Goal: Task Accomplishment & Management: Complete application form

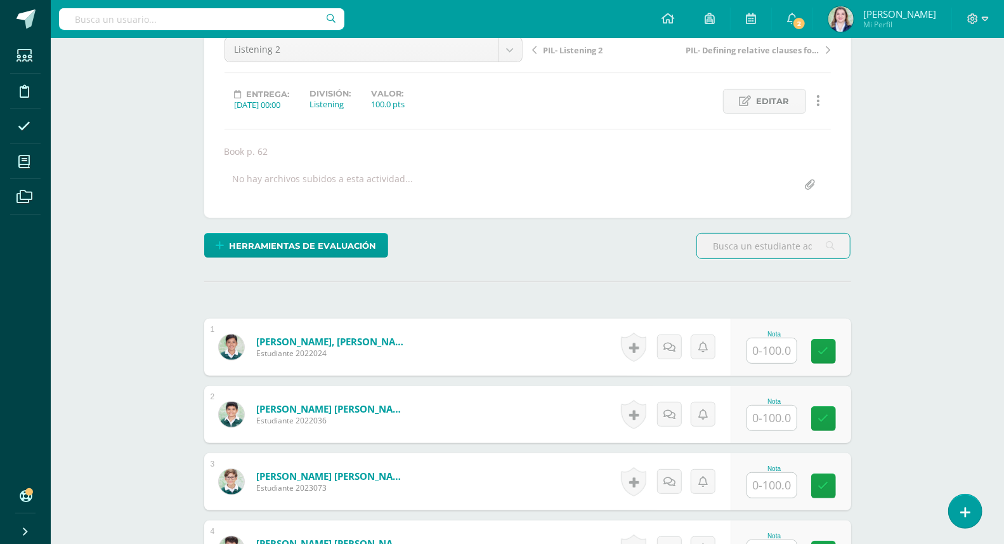
scroll to position [191, 0]
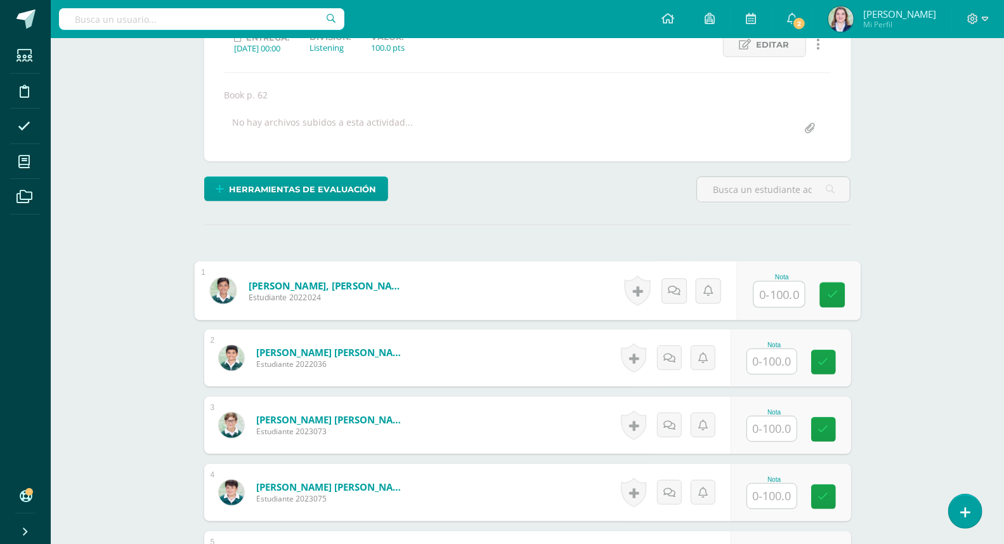
click at [781, 285] on input "text" at bounding box center [779, 294] width 51 height 25
type input "60"
click at [893, 245] on div "Comunicación y Lenguaje L3 Inglés Sexto Primaria "C" Herramientas Detalle de as…" at bounding box center [528, 424] width 954 height 1155
drag, startPoint x: 952, startPoint y: 308, endPoint x: 853, endPoint y: 347, distance: 105.7
click at [952, 308] on div "Comunicación y Lenguaje L3 Inglés Sexto Primaria "C" Herramientas Detalle de as…" at bounding box center [528, 424] width 954 height 1155
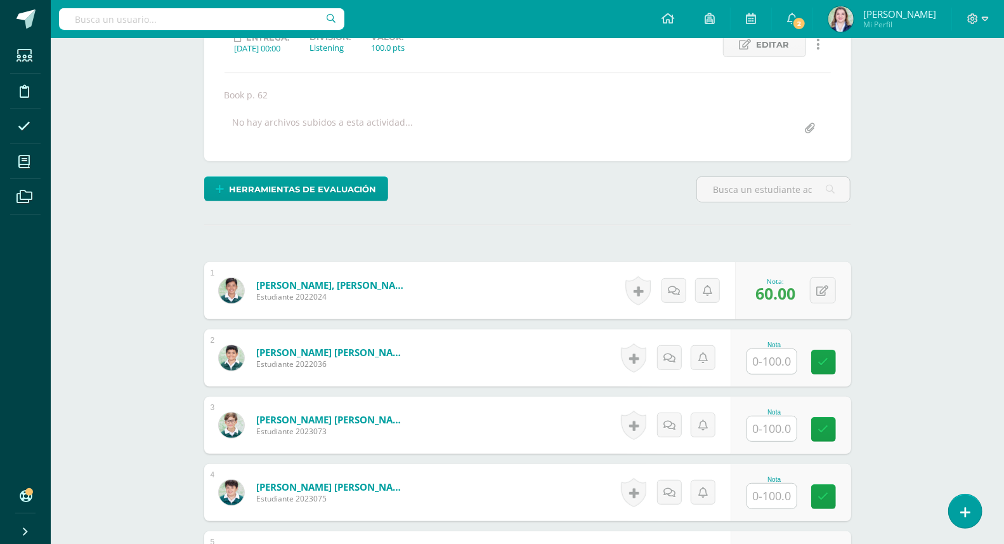
click at [773, 362] on input "text" at bounding box center [771, 361] width 49 height 25
type input "80"
click at [920, 360] on div "Comunicación y Lenguaje L3 Inglés Sexto Primaria "C" Herramientas Detalle de as…" at bounding box center [528, 424] width 954 height 1155
click at [757, 428] on input "text" at bounding box center [771, 428] width 49 height 25
type input "80"
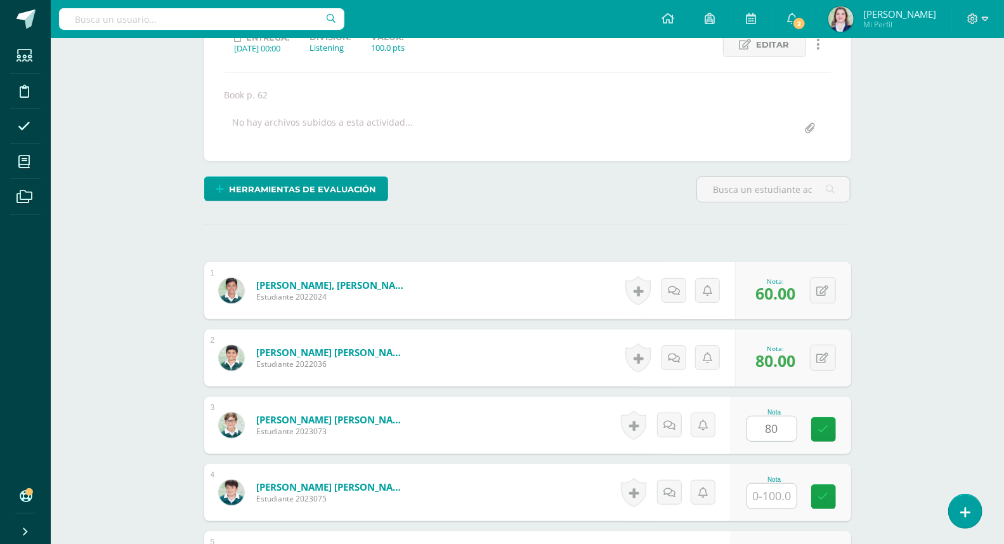
click at [872, 392] on div "¿Estás seguro que quieres eliminar esta actividad? Esto borrará la actividad y …" at bounding box center [528, 469] width 698 height 1068
click at [775, 298] on span "60.00" at bounding box center [776, 293] width 40 height 22
click at [823, 294] on button at bounding box center [831, 290] width 27 height 27
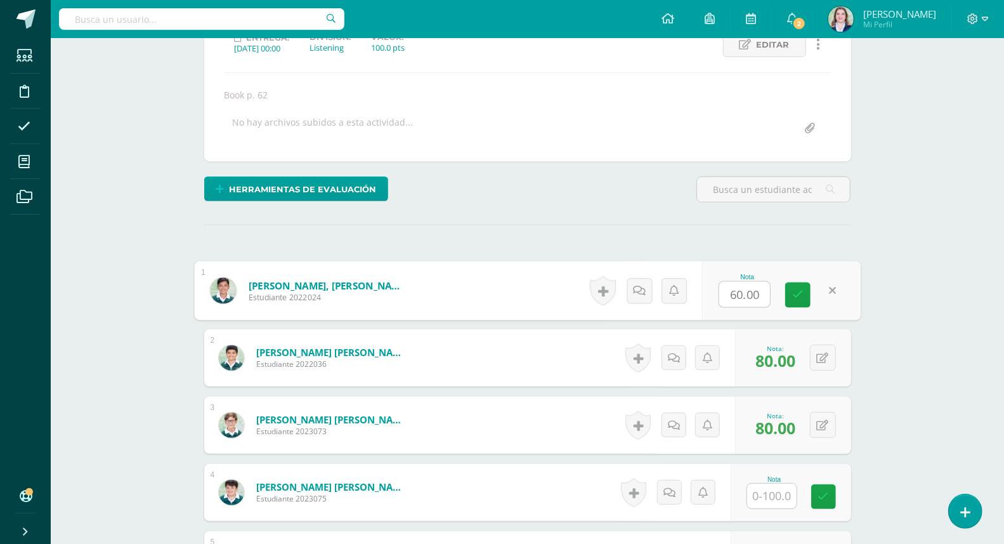
type input "8"
type input "80"
click at [792, 294] on icon at bounding box center [797, 294] width 11 height 11
click at [917, 346] on div "Comunicación y Lenguaje L3 Inglés Sexto Primaria "C" Herramientas Detalle de as…" at bounding box center [528, 424] width 954 height 1155
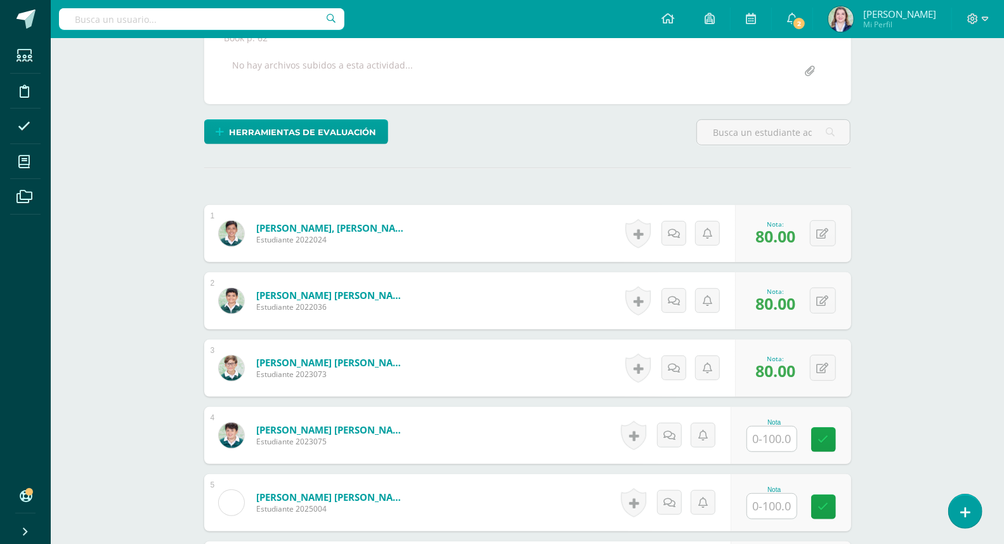
scroll to position [254, 0]
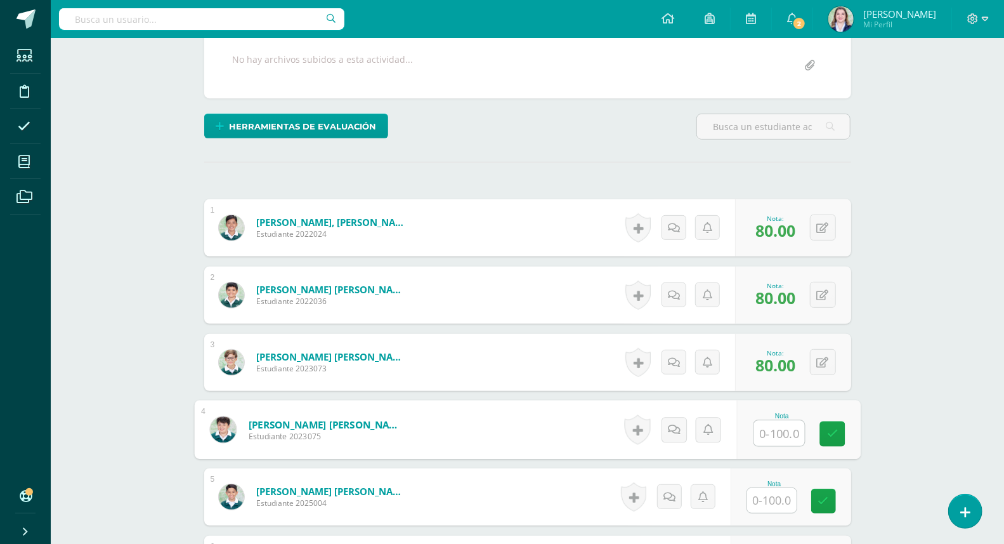
click at [781, 439] on input "text" at bounding box center [779, 433] width 51 height 25
type input "60"
drag, startPoint x: 893, startPoint y: 372, endPoint x: 820, endPoint y: 160, distance: 224.1
click at [893, 372] on div "Comunicación y Lenguaje L3 Inglés Sexto Primaria "C" Herramientas Detalle de as…" at bounding box center [528, 361] width 954 height 1155
click at [895, 294] on div "Comunicación y Lenguaje L3 Inglés Sexto Primaria "C" Herramientas Detalle de as…" at bounding box center [528, 361] width 954 height 1155
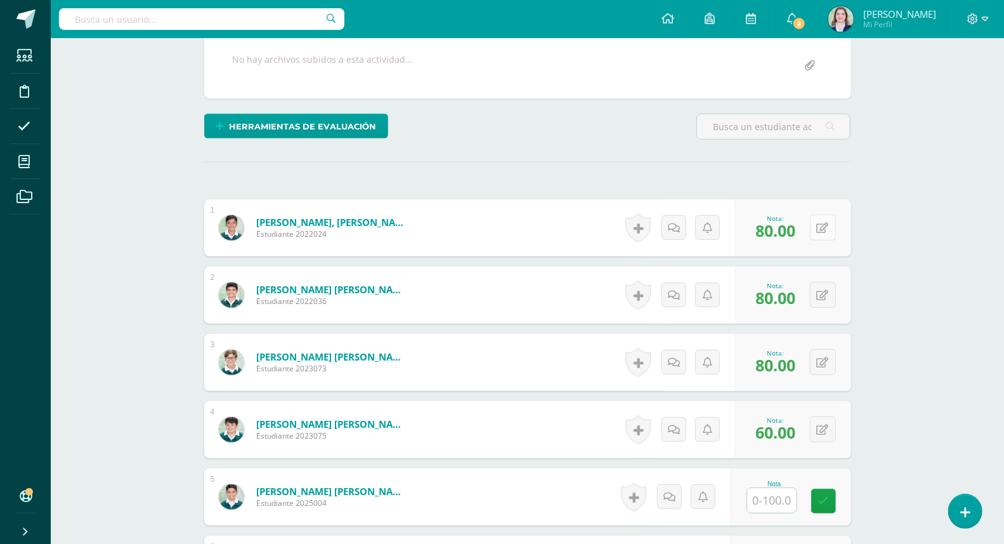
click at [814, 225] on div "0 [GEOGRAPHIC_DATA] Logros obtenidos Aún no hay logros agregados Nota: 80.00" at bounding box center [793, 227] width 116 height 57
click at [825, 228] on button at bounding box center [831, 227] width 27 height 27
type input "70"
click at [797, 230] on icon at bounding box center [797, 231] width 11 height 11
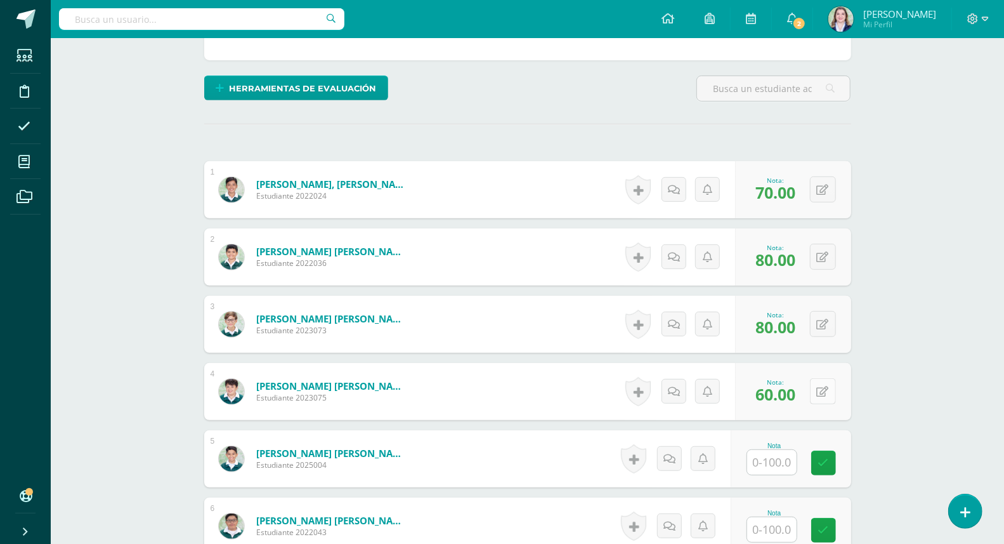
scroll to position [295, 0]
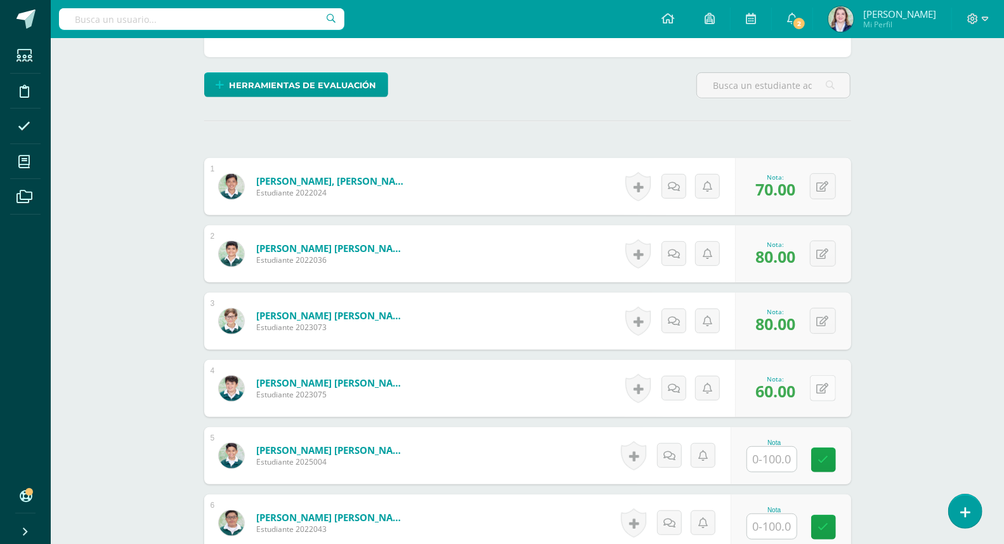
click at [823, 392] on icon at bounding box center [823, 388] width 12 height 11
type input "70"
click at [795, 396] on icon at bounding box center [797, 392] width 11 height 11
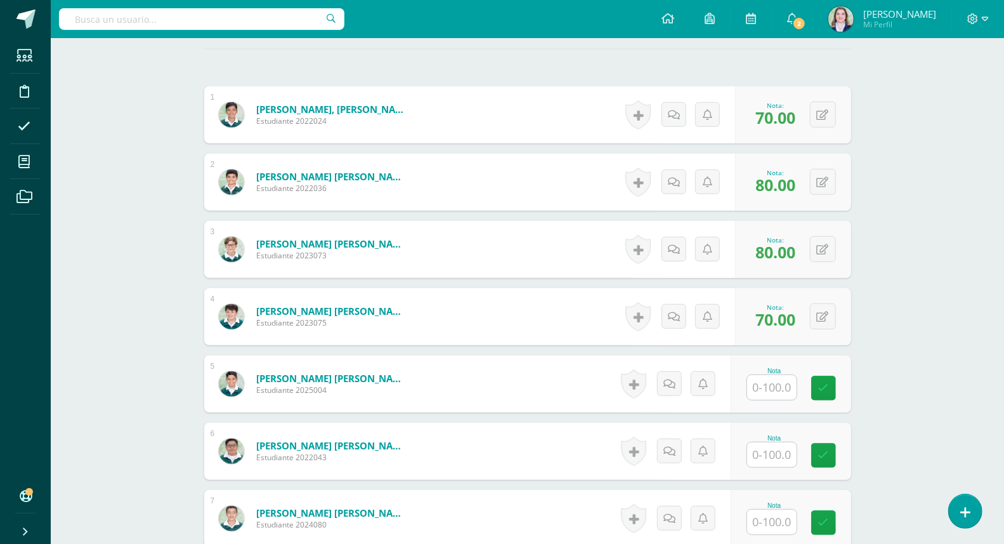
scroll to position [368, 0]
click at [776, 390] on input "text" at bounding box center [771, 386] width 49 height 25
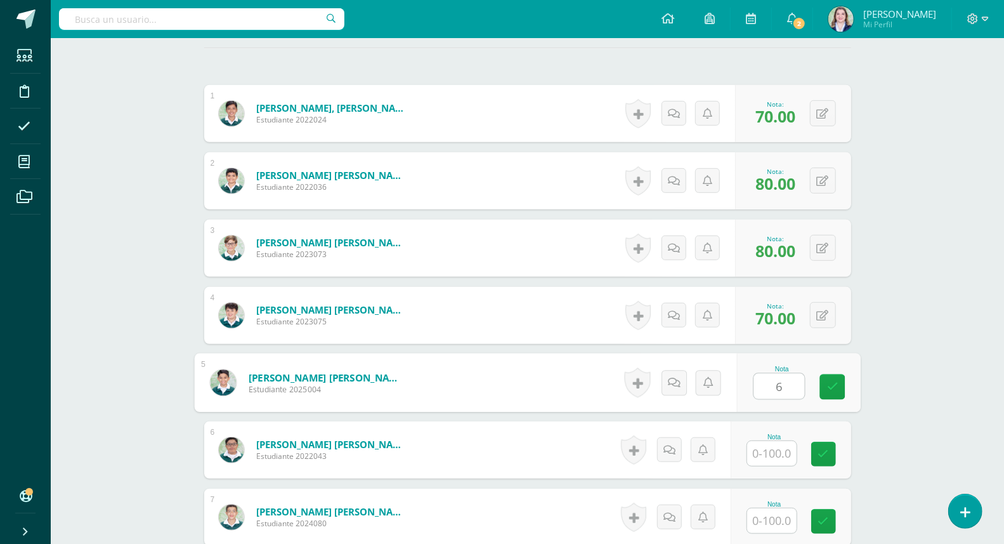
type input "60"
click at [829, 383] on icon at bounding box center [832, 386] width 11 height 11
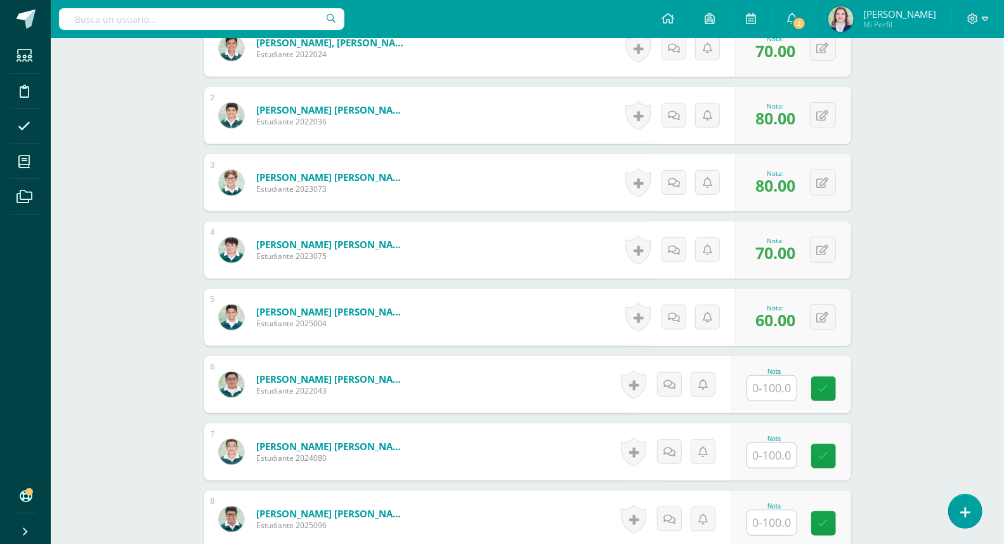
scroll to position [445, 0]
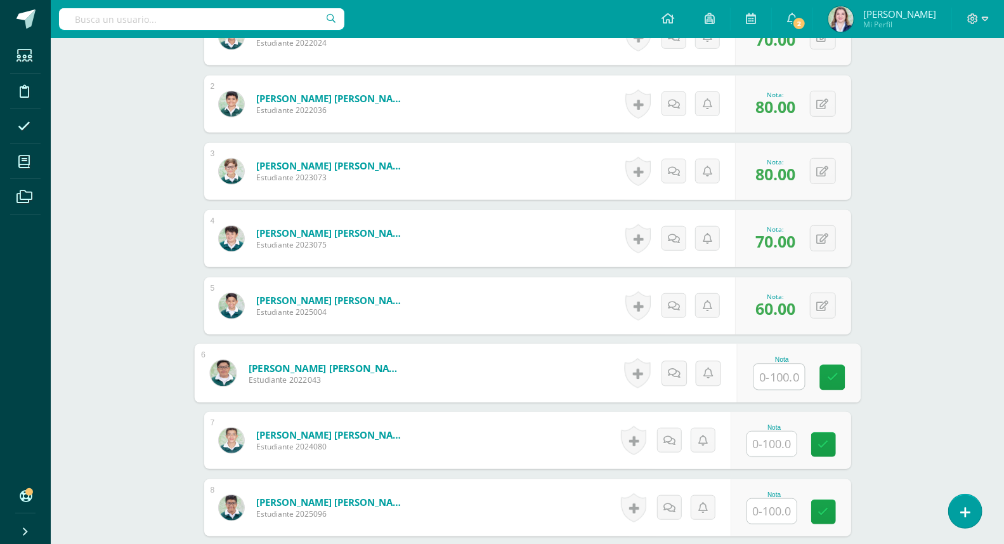
click at [776, 381] on input "text" at bounding box center [779, 376] width 51 height 25
type input "70"
click at [906, 380] on div "Comunicación y Lenguaje L3 Inglés Sexto Primaria "C" Herramientas Detalle de as…" at bounding box center [528, 170] width 954 height 1155
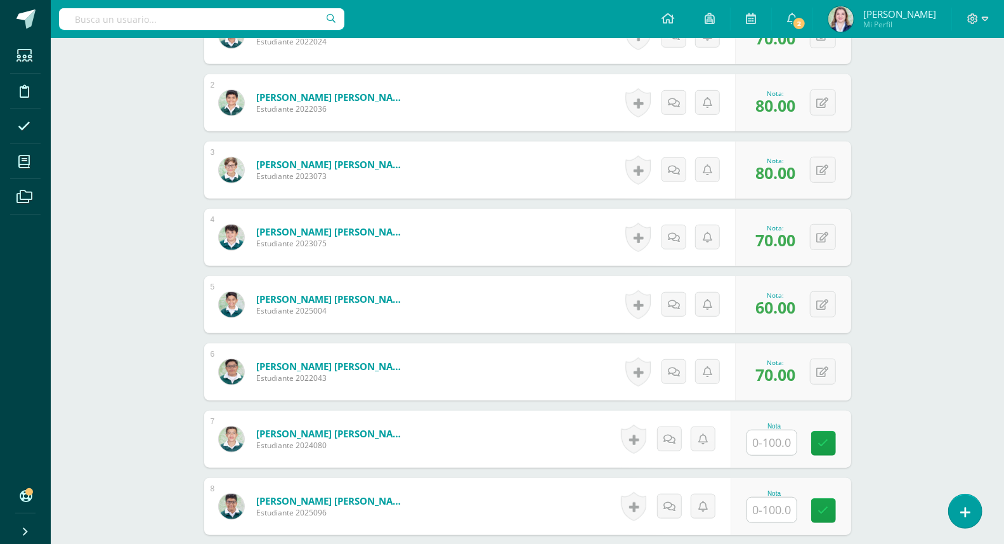
scroll to position [546, 0]
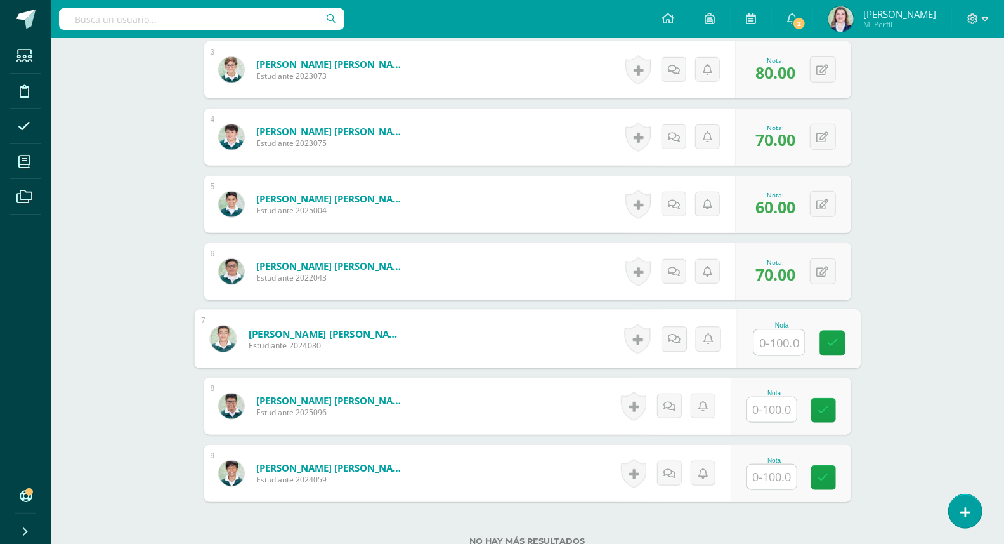
click at [782, 343] on input "text" at bounding box center [779, 342] width 51 height 25
type input "60"
click at [891, 314] on div "Comunicación y Lenguaje L3 Inglés Sexto Primaria "C" Herramientas Detalle de as…" at bounding box center [528, 69] width 954 height 1155
click at [762, 409] on input "text" at bounding box center [771, 409] width 49 height 25
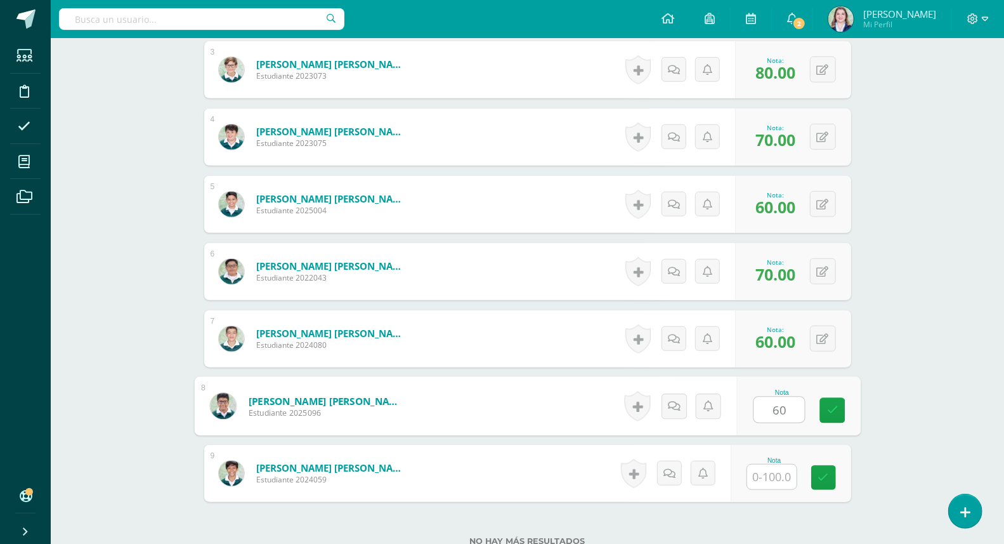
type input "60"
click at [845, 412] on div "Nota 60" at bounding box center [799, 406] width 124 height 59
click at [832, 414] on button at bounding box center [823, 406] width 26 height 26
click at [800, 410] on icon at bounding box center [797, 410] width 11 height 11
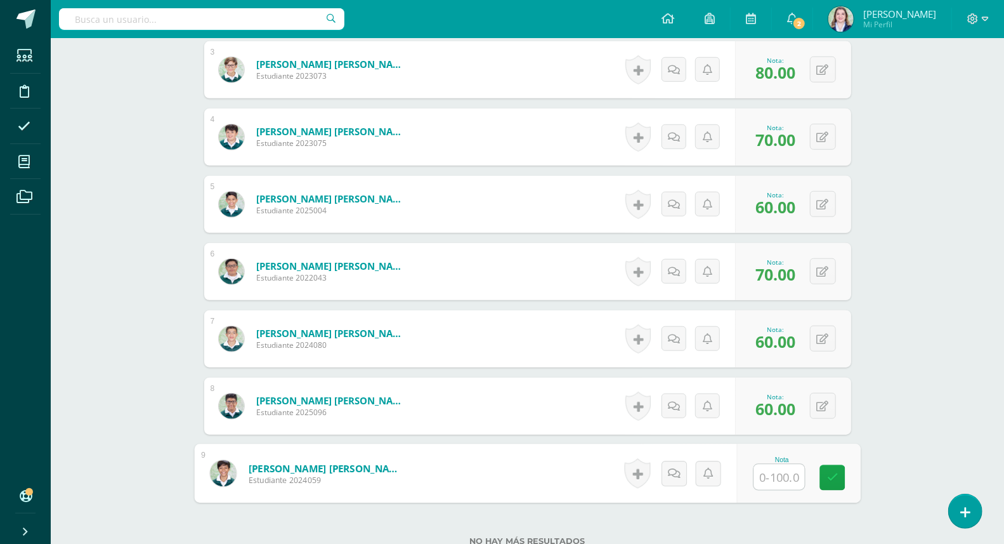
click at [773, 481] on input "text" at bounding box center [779, 476] width 51 height 25
type input "100"
click at [845, 477] on link at bounding box center [832, 477] width 25 height 25
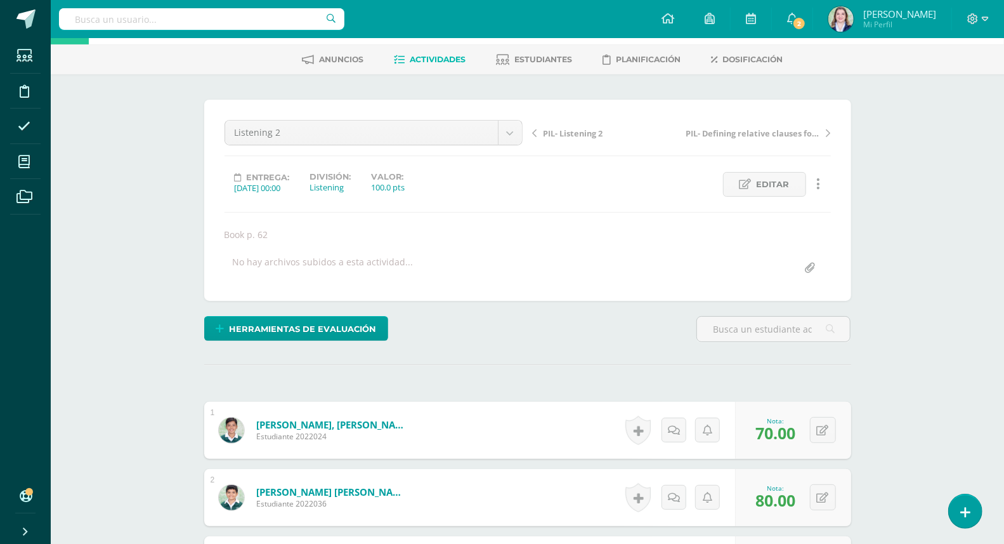
scroll to position [0, 0]
